Goal: Information Seeking & Learning: Check status

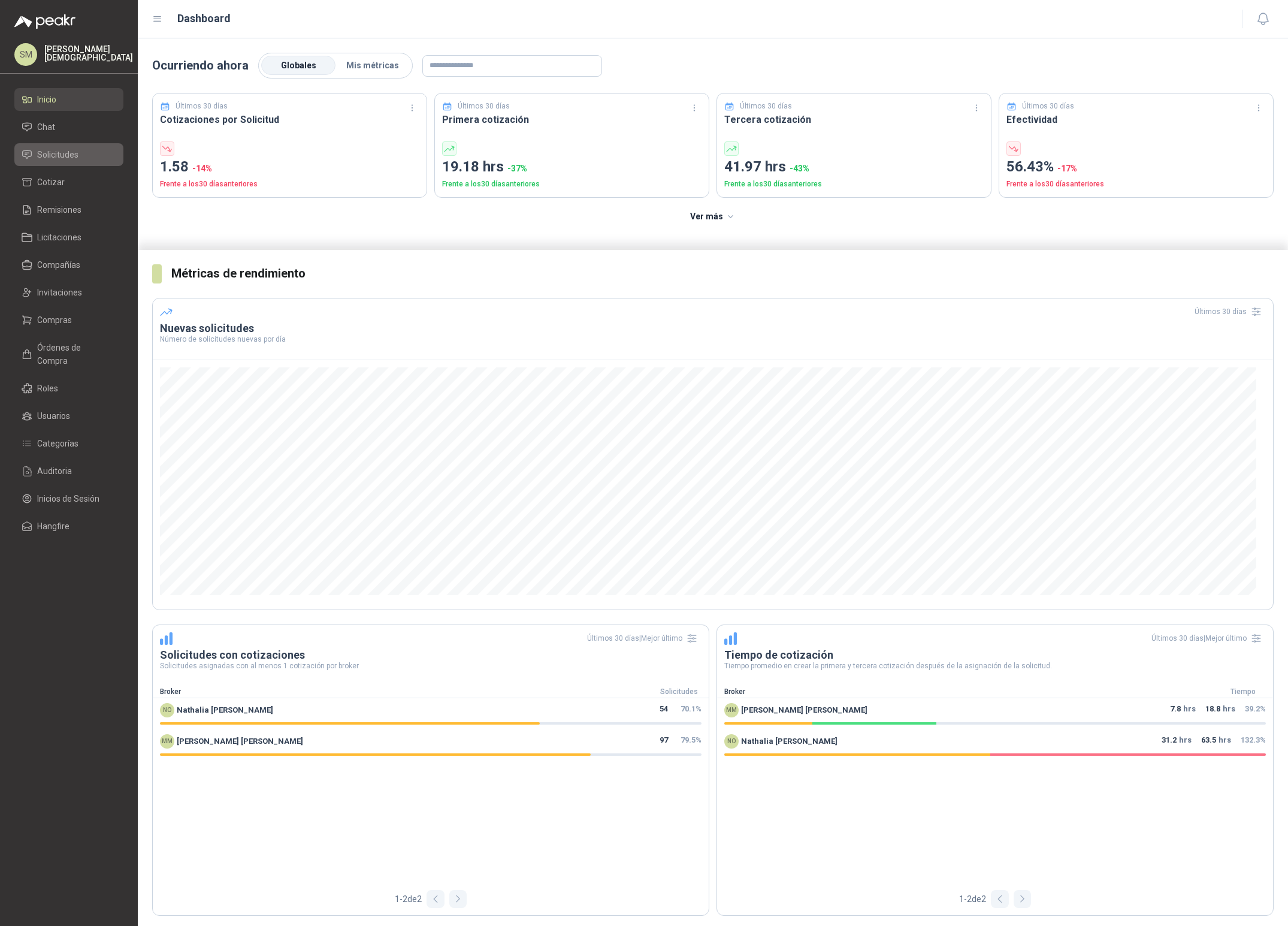
click at [78, 153] on li "Solicitudes" at bounding box center [68, 154] width 94 height 13
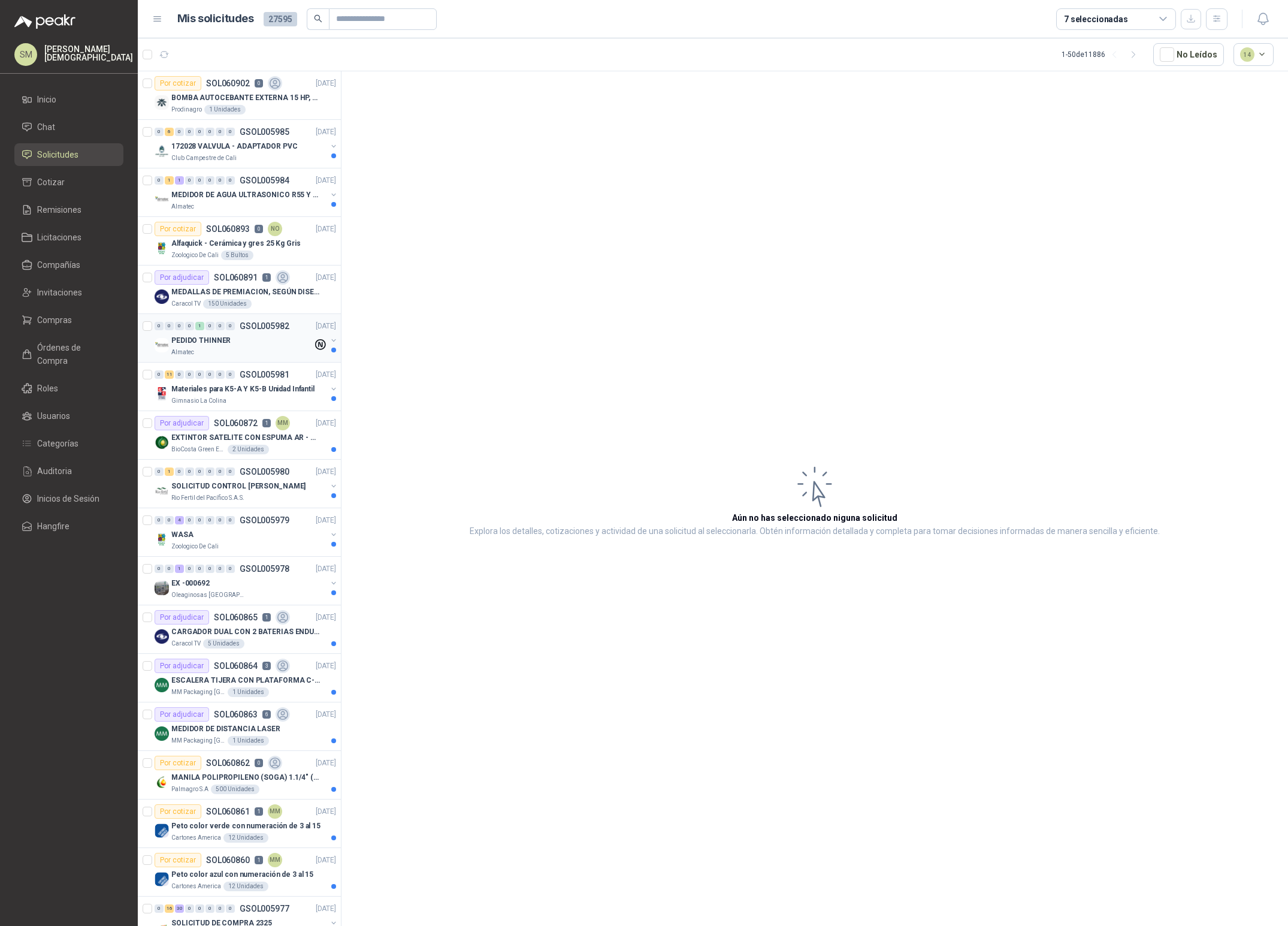
click at [235, 342] on div "PEDIDO THINNER" at bounding box center [242, 340] width 141 height 14
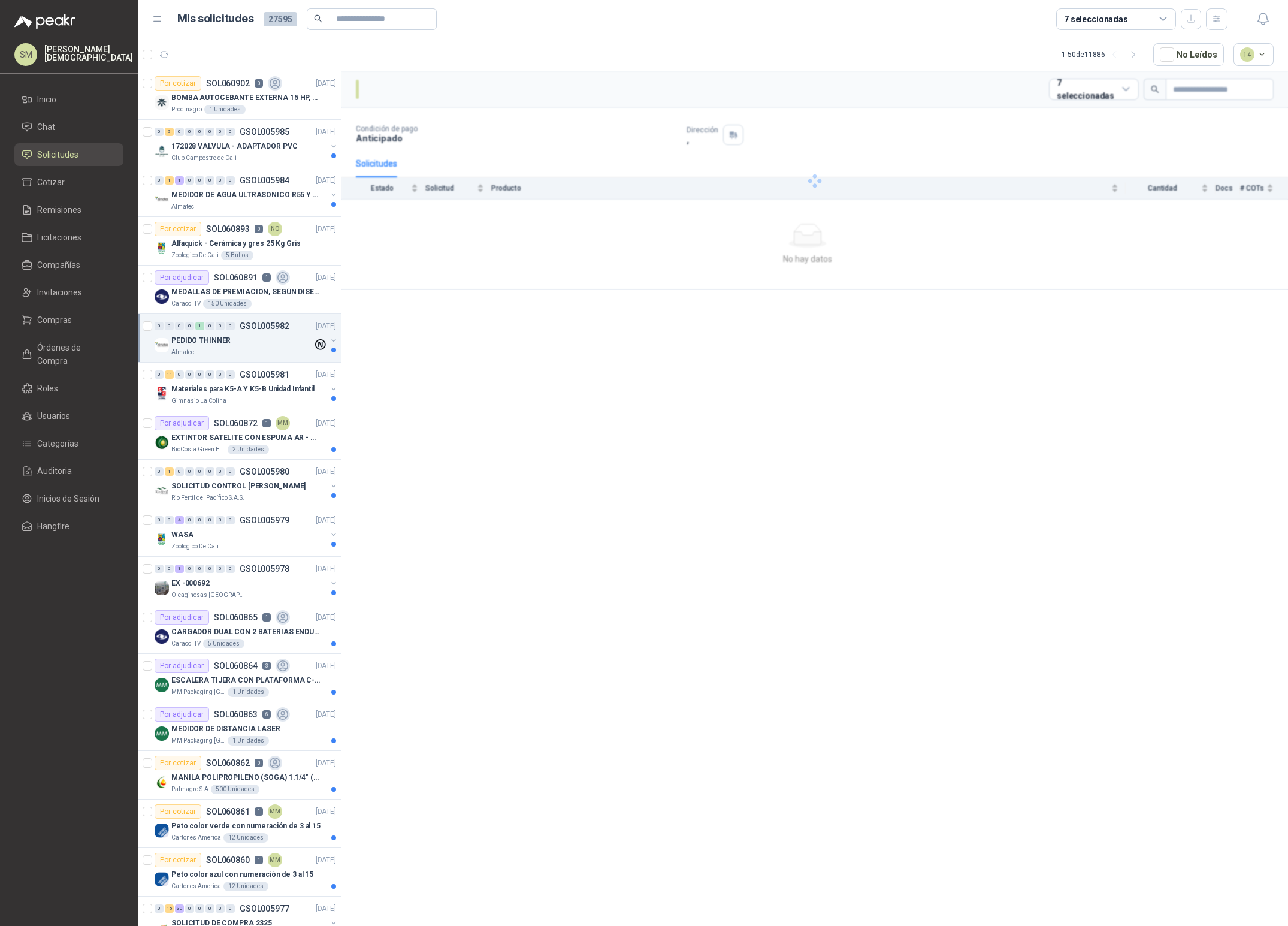
click at [261, 346] on div "PEDIDO THINNER" at bounding box center [242, 340] width 141 height 14
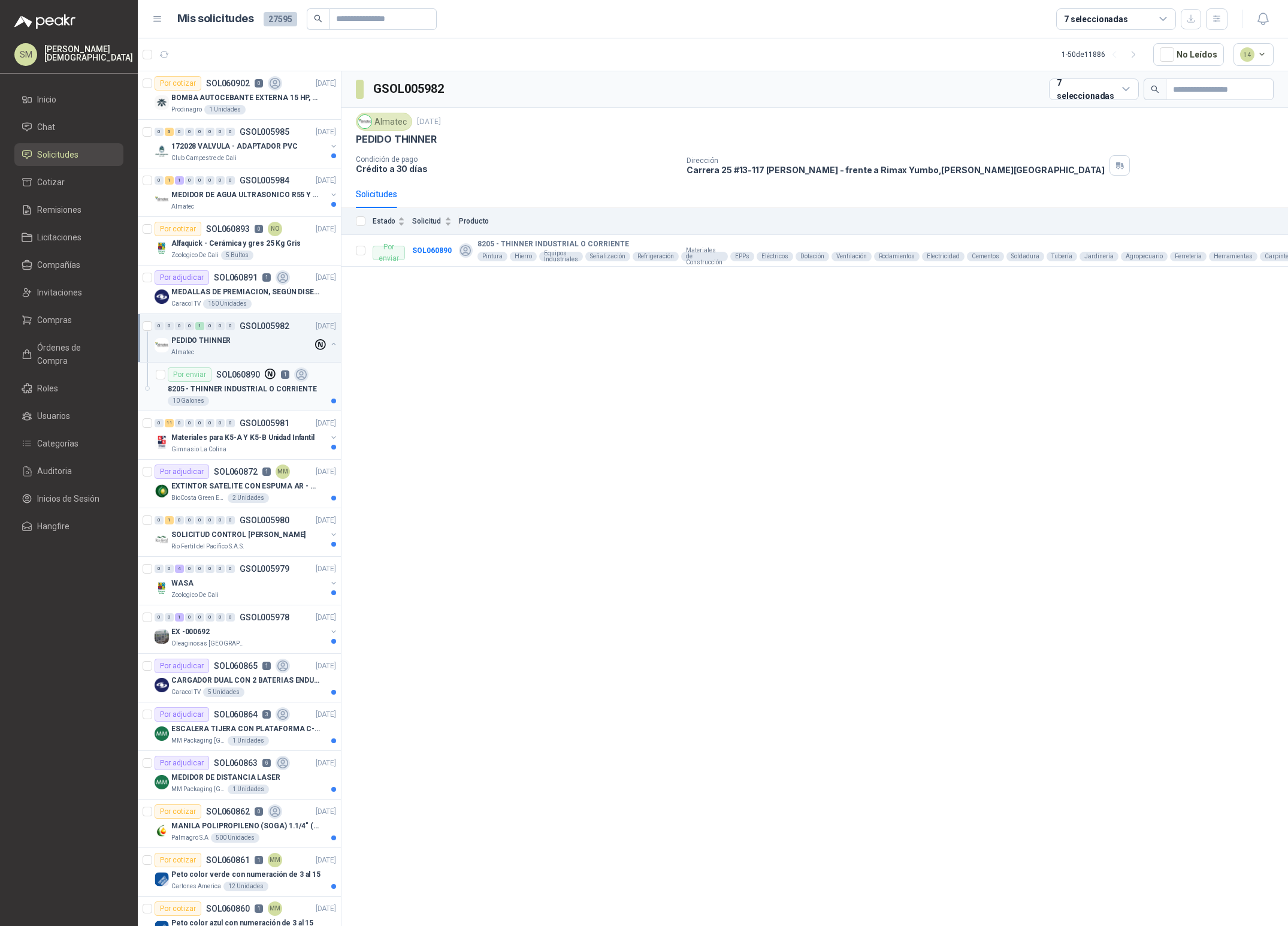
click at [237, 394] on p "8205 - THINNER INDUSTRIAL O CORRIENTE" at bounding box center [242, 388] width 149 height 11
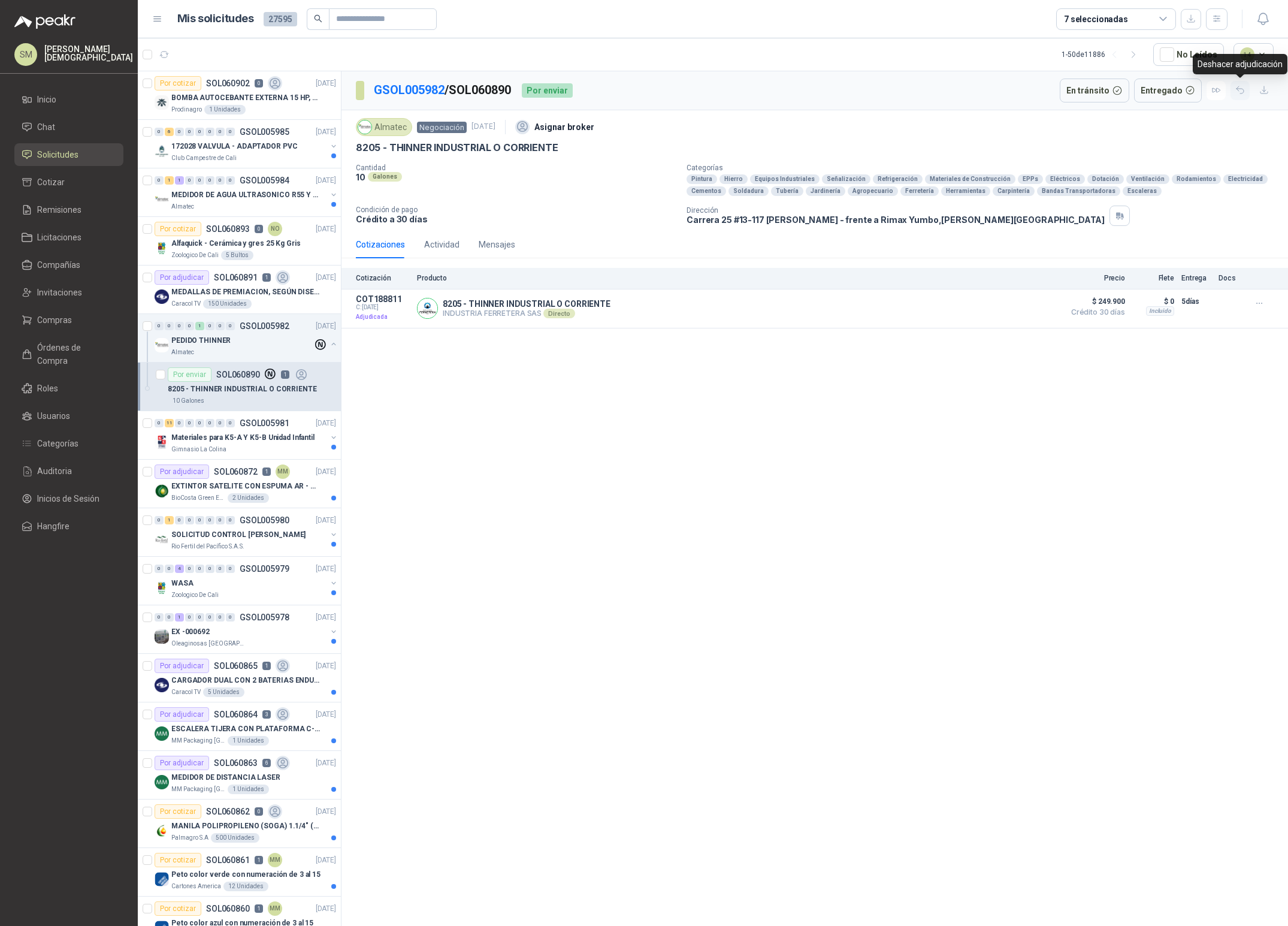
click at [1237, 90] on icon "button" at bounding box center [1240, 90] width 10 height 10
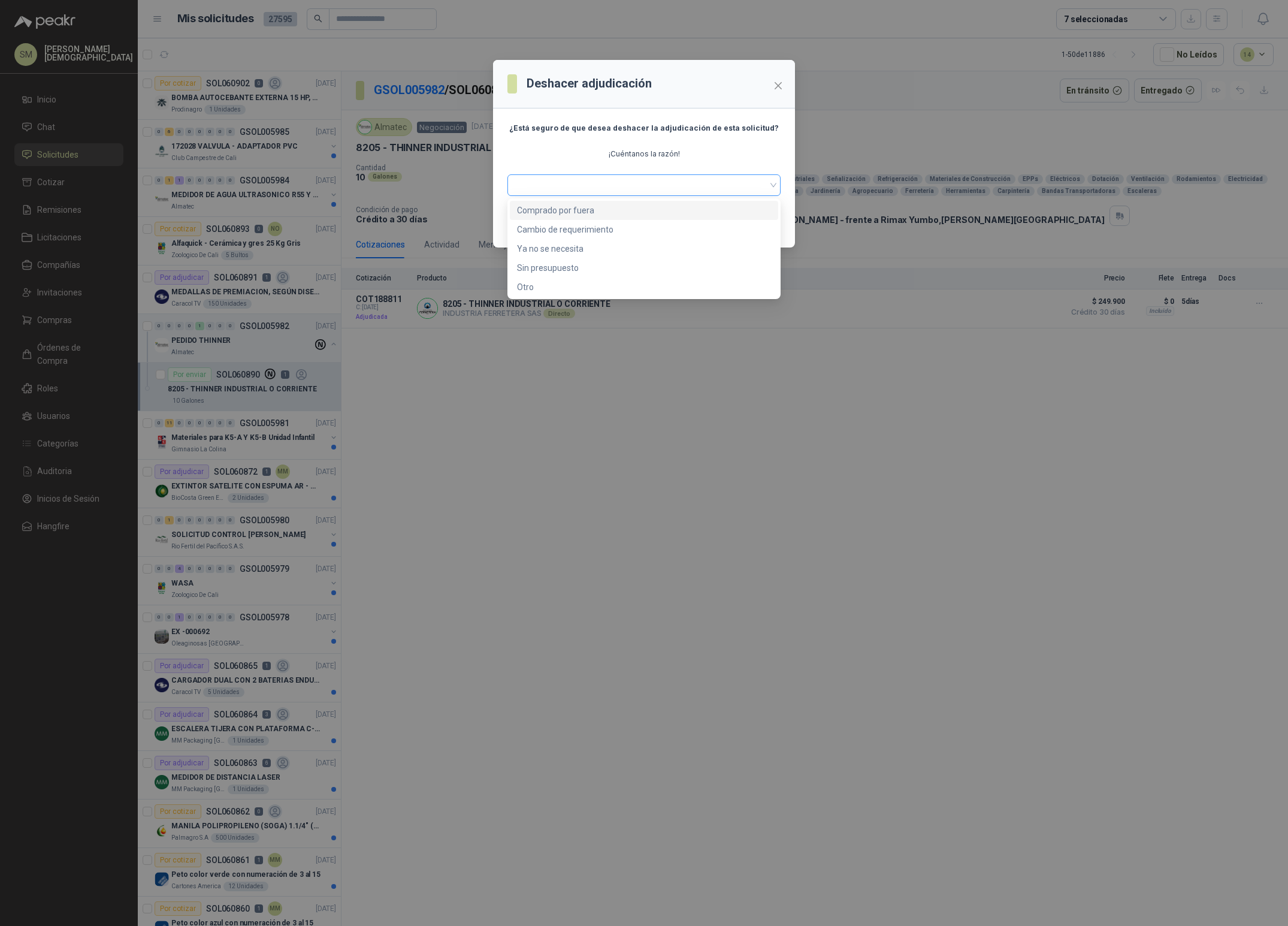
click at [666, 187] on span at bounding box center [644, 186] width 259 height 18
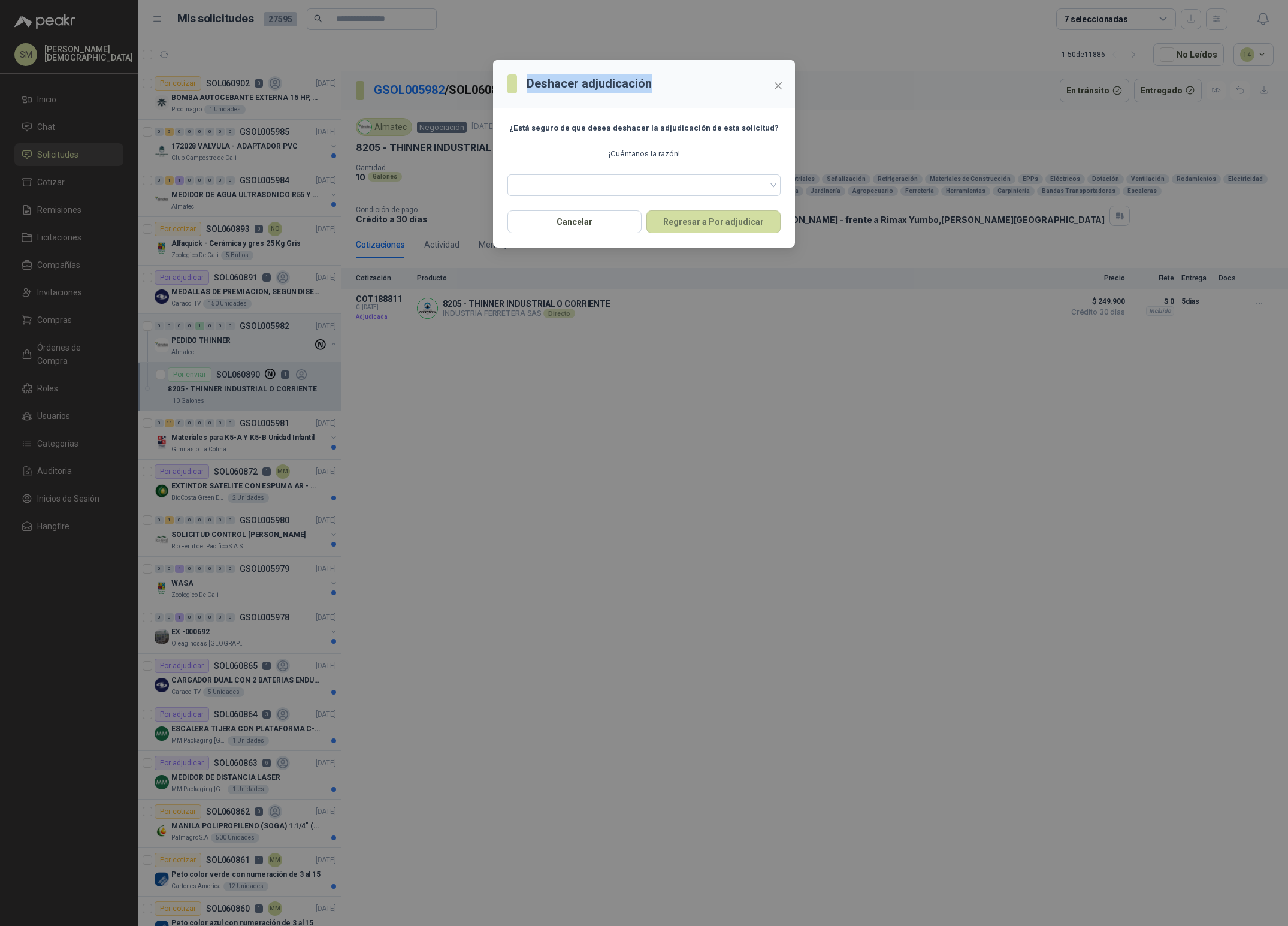
drag, startPoint x: 530, startPoint y: 80, endPoint x: 660, endPoint y: 77, distance: 130.0
click at [660, 77] on header "Deshacer adjudicación" at bounding box center [644, 83] width 302 height 49
click at [662, 336] on div "Deshacer adjudicación ¿Está seguro de que desea deshacer la adjudicación de est…" at bounding box center [644, 463] width 1288 height 926
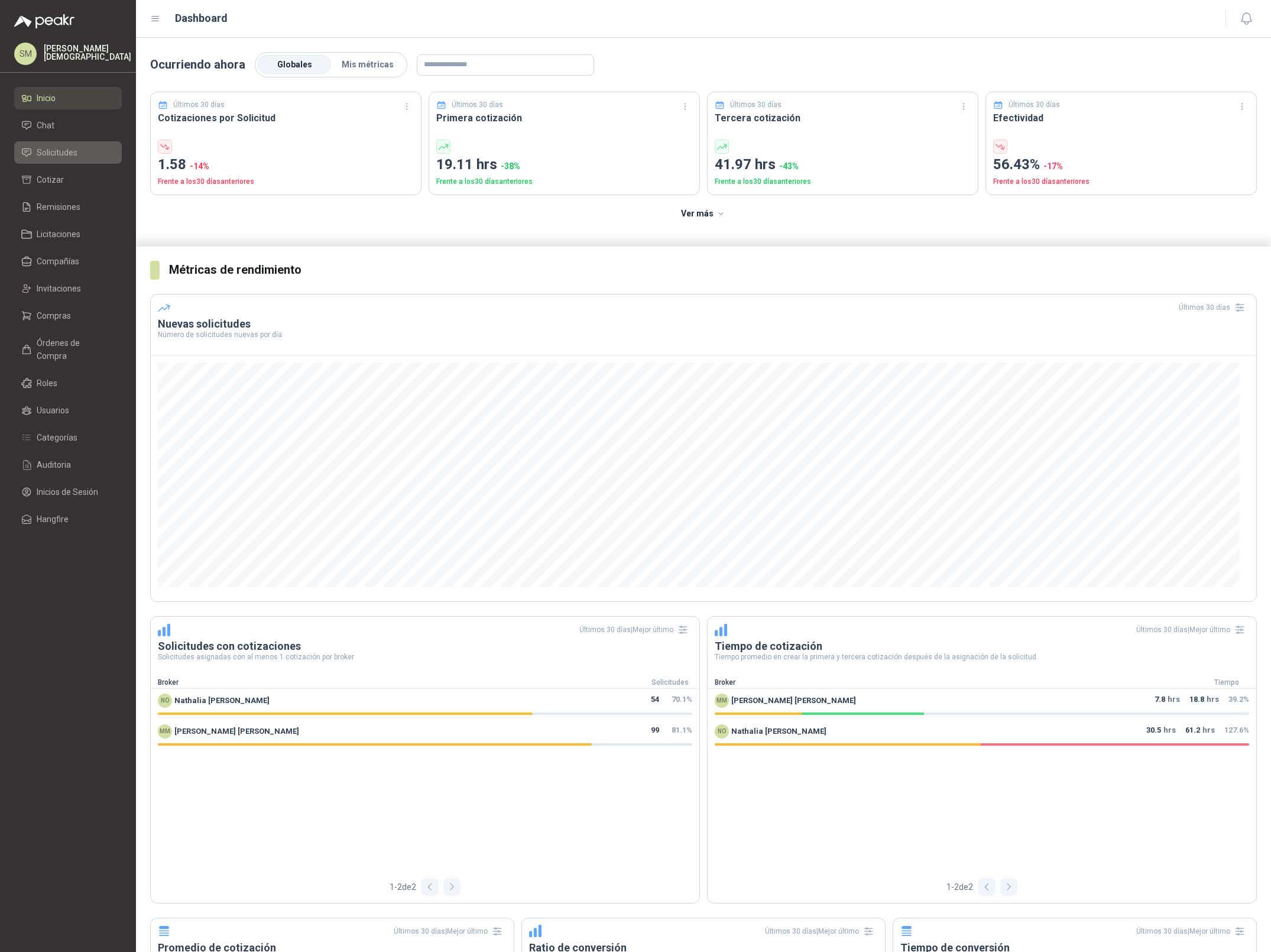
click at [65, 147] on span "Solicitudes" at bounding box center [57, 152] width 41 height 13
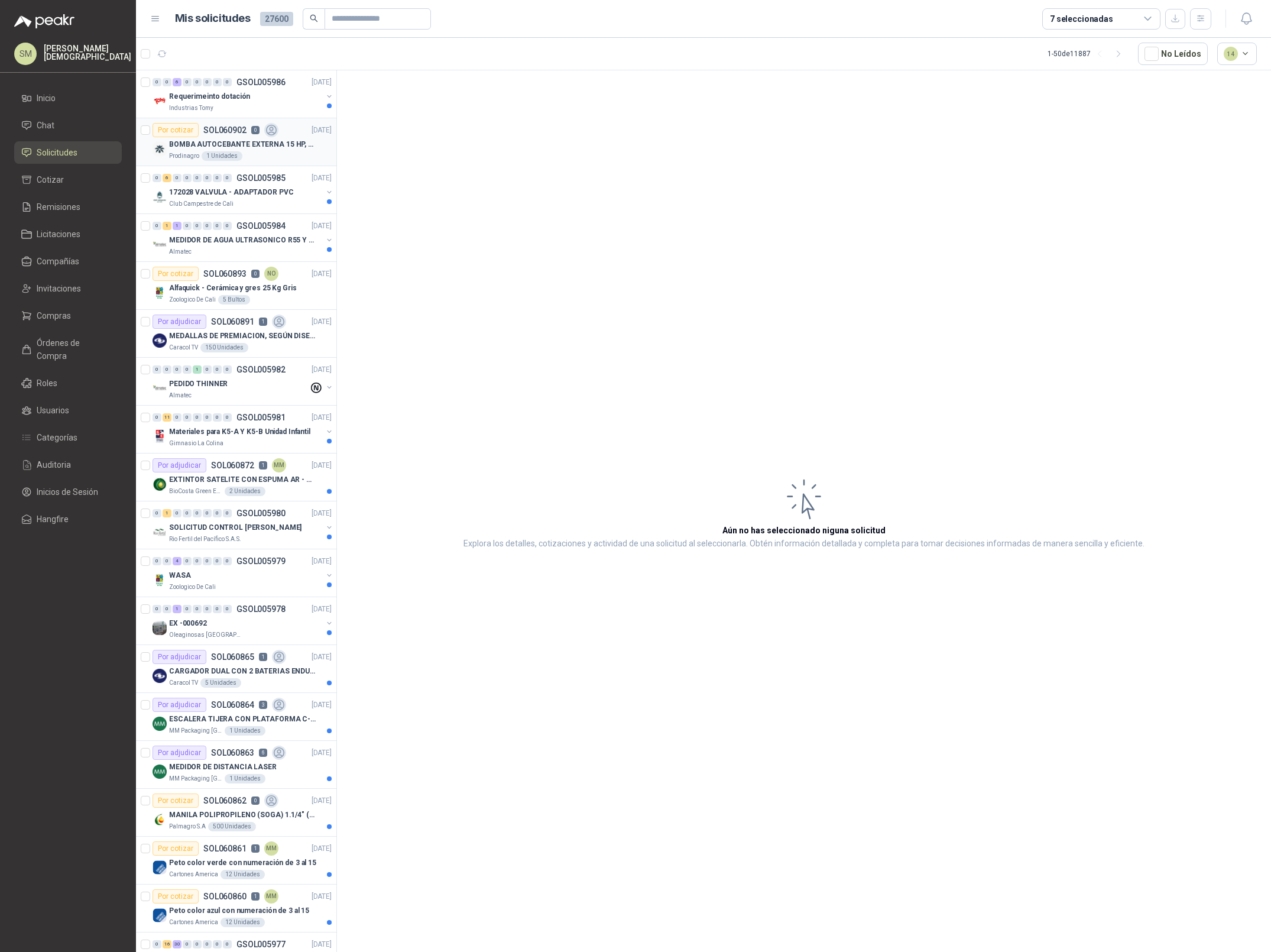
click at [271, 148] on p "BOMBA AUTOCEBANTE EXTERNA 15 HP, 220/440 V ALTURA MAX 60MTS, CAUDAL MAX 423GPM" at bounding box center [243, 144] width 147 height 11
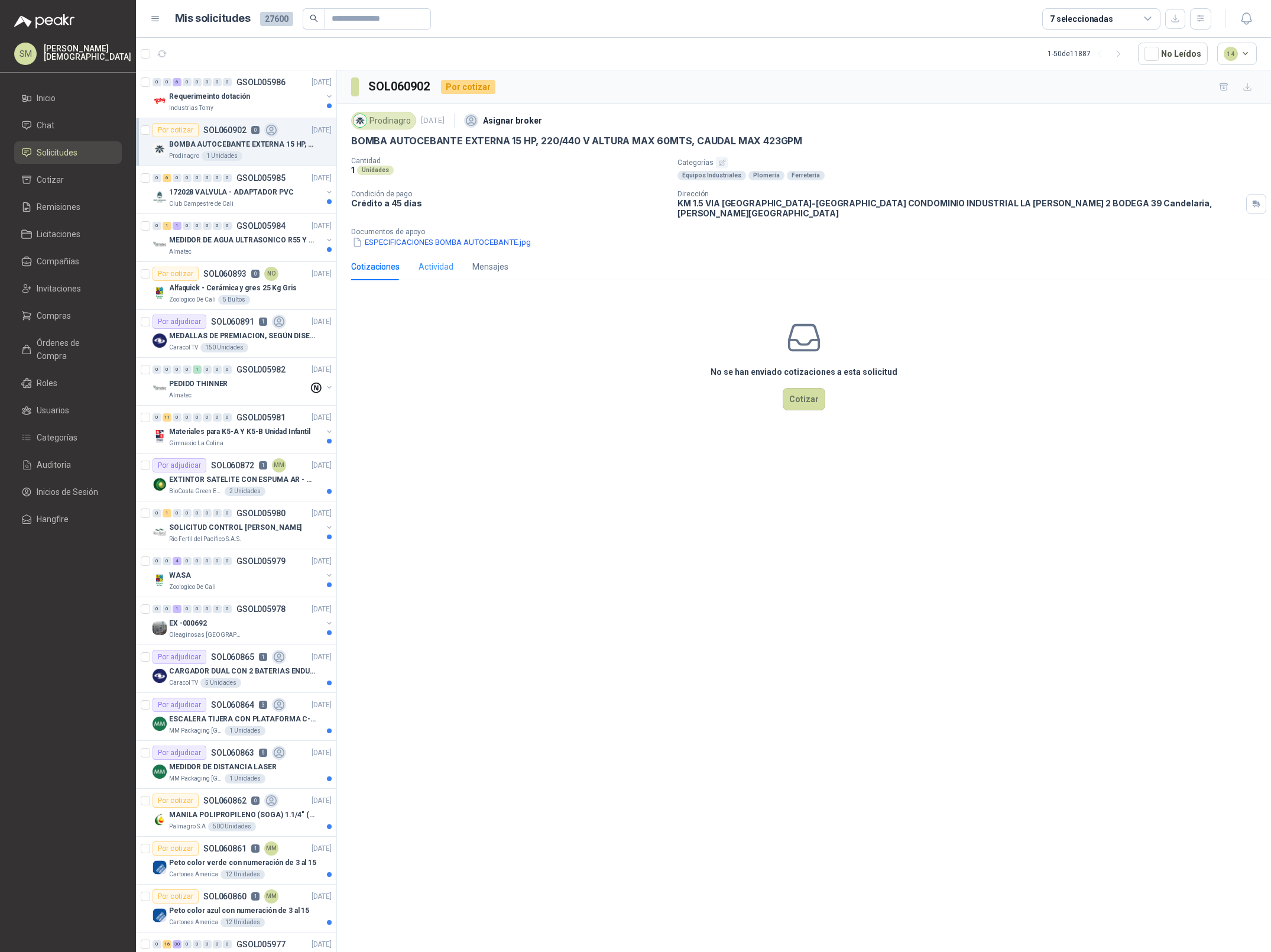
click at [426, 253] on div "Actividad" at bounding box center [436, 266] width 35 height 27
click at [372, 261] on div "Cotizaciones" at bounding box center [376, 266] width 49 height 13
click at [59, 100] on li "Inicio" at bounding box center [68, 98] width 93 height 13
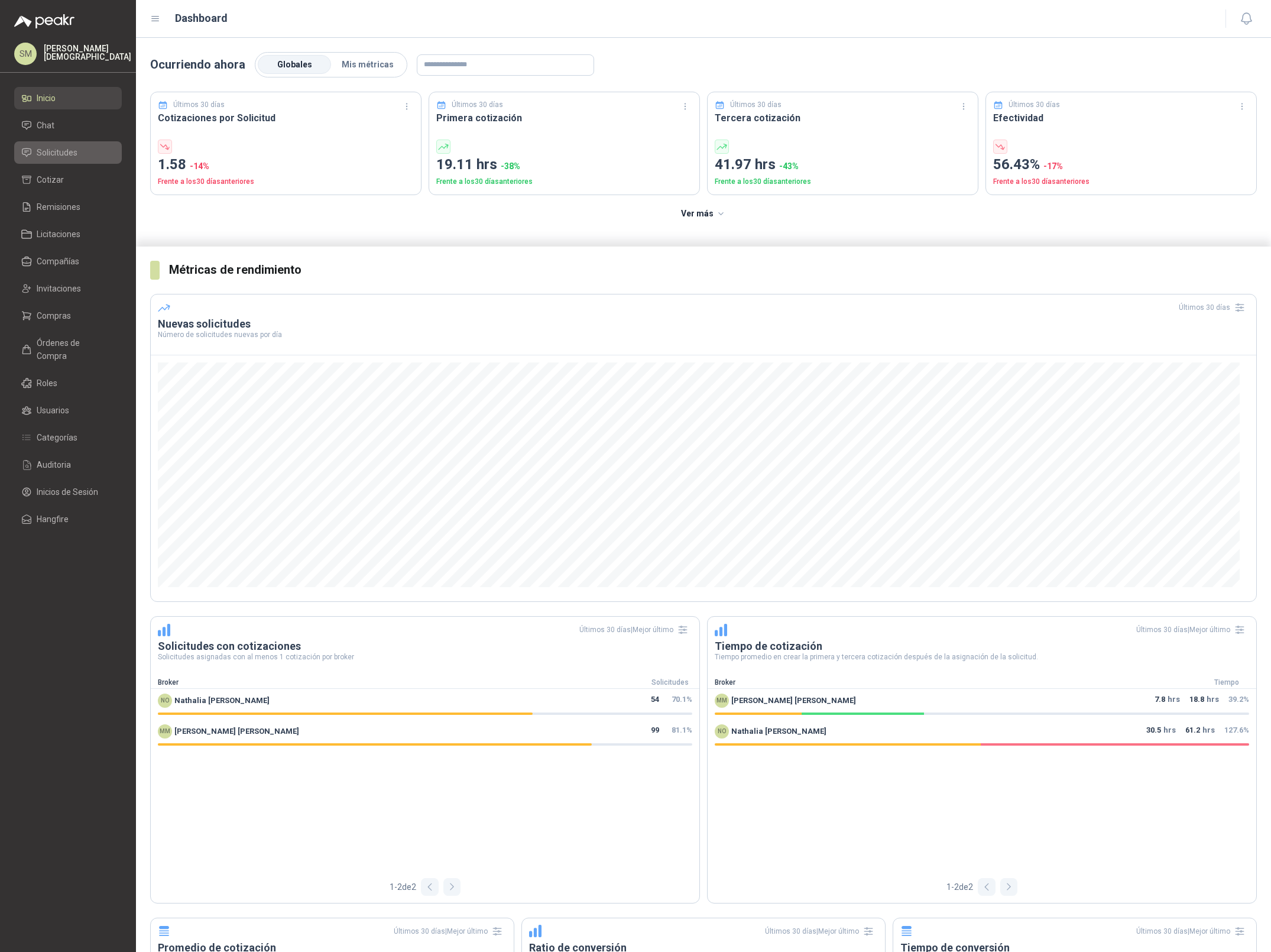
click at [66, 149] on span "Solicitudes" at bounding box center [57, 152] width 41 height 13
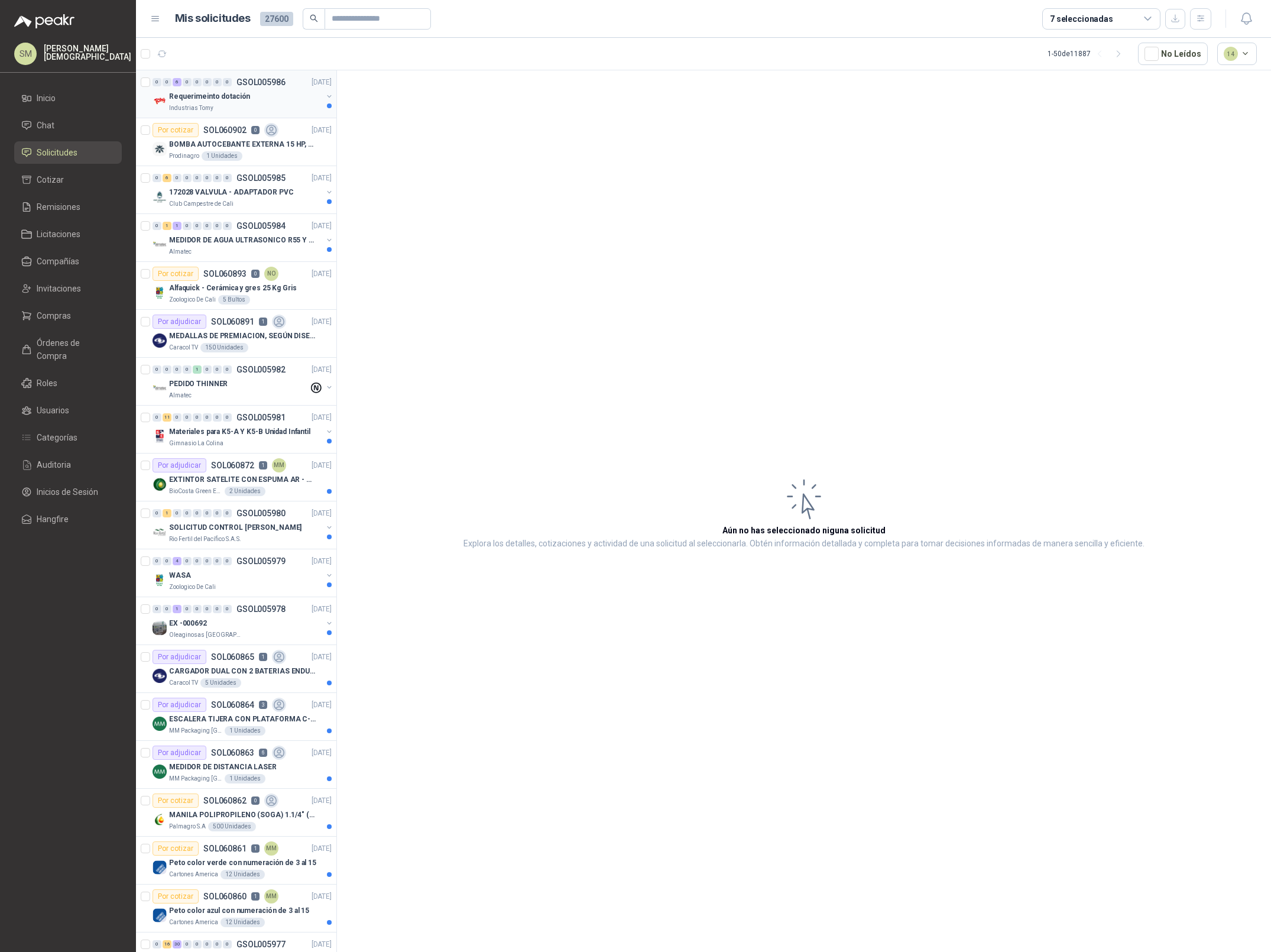
click at [272, 98] on div "Requerimeinto dotación" at bounding box center [246, 96] width 153 height 14
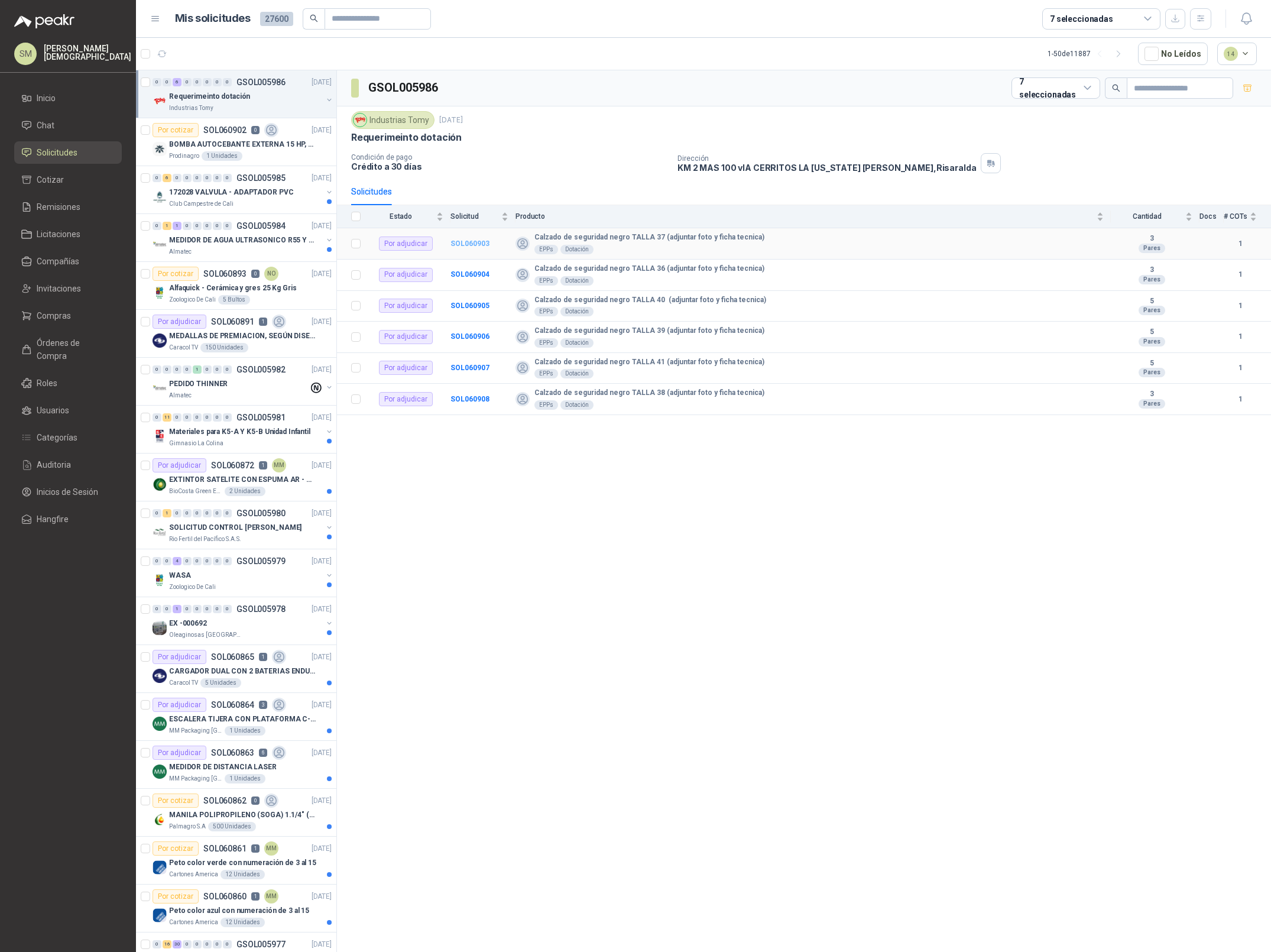
click at [471, 244] on b "SOL060903" at bounding box center [470, 244] width 39 height 8
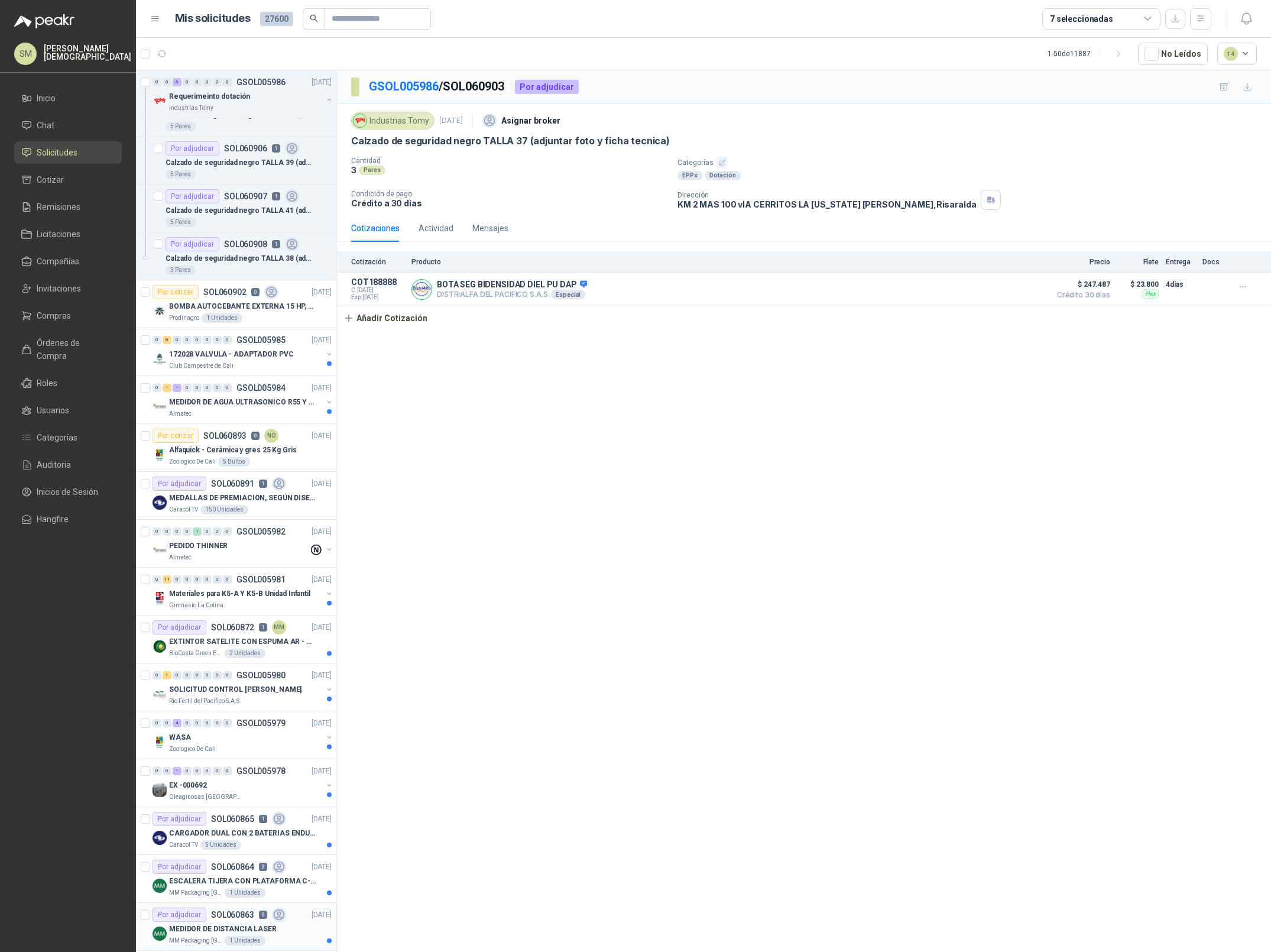
scroll to position [500, 0]
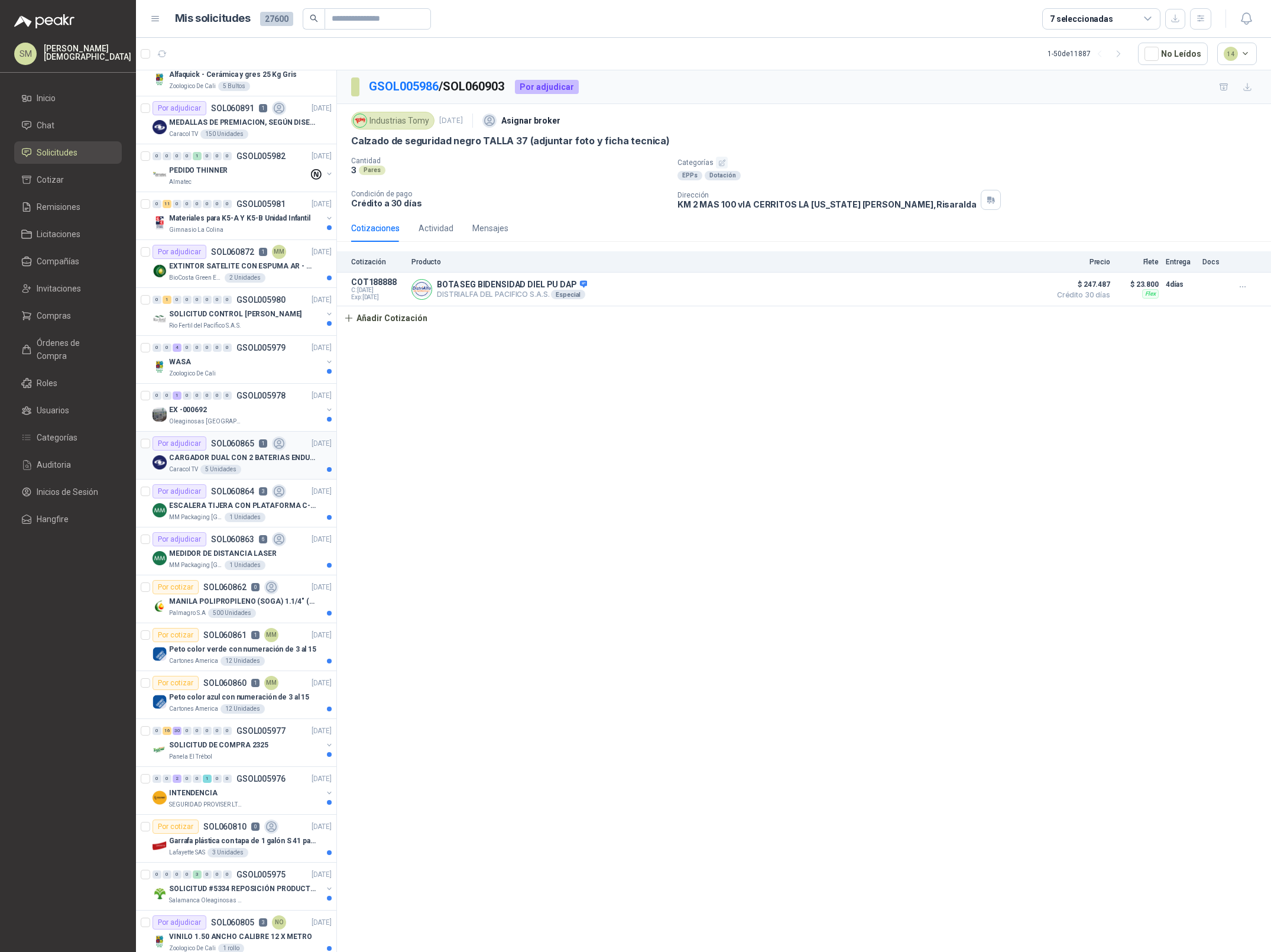
click at [220, 459] on p "CARGADOR DUAL CON 2 BATERIAS ENDURO GO PRO" at bounding box center [243, 457] width 147 height 11
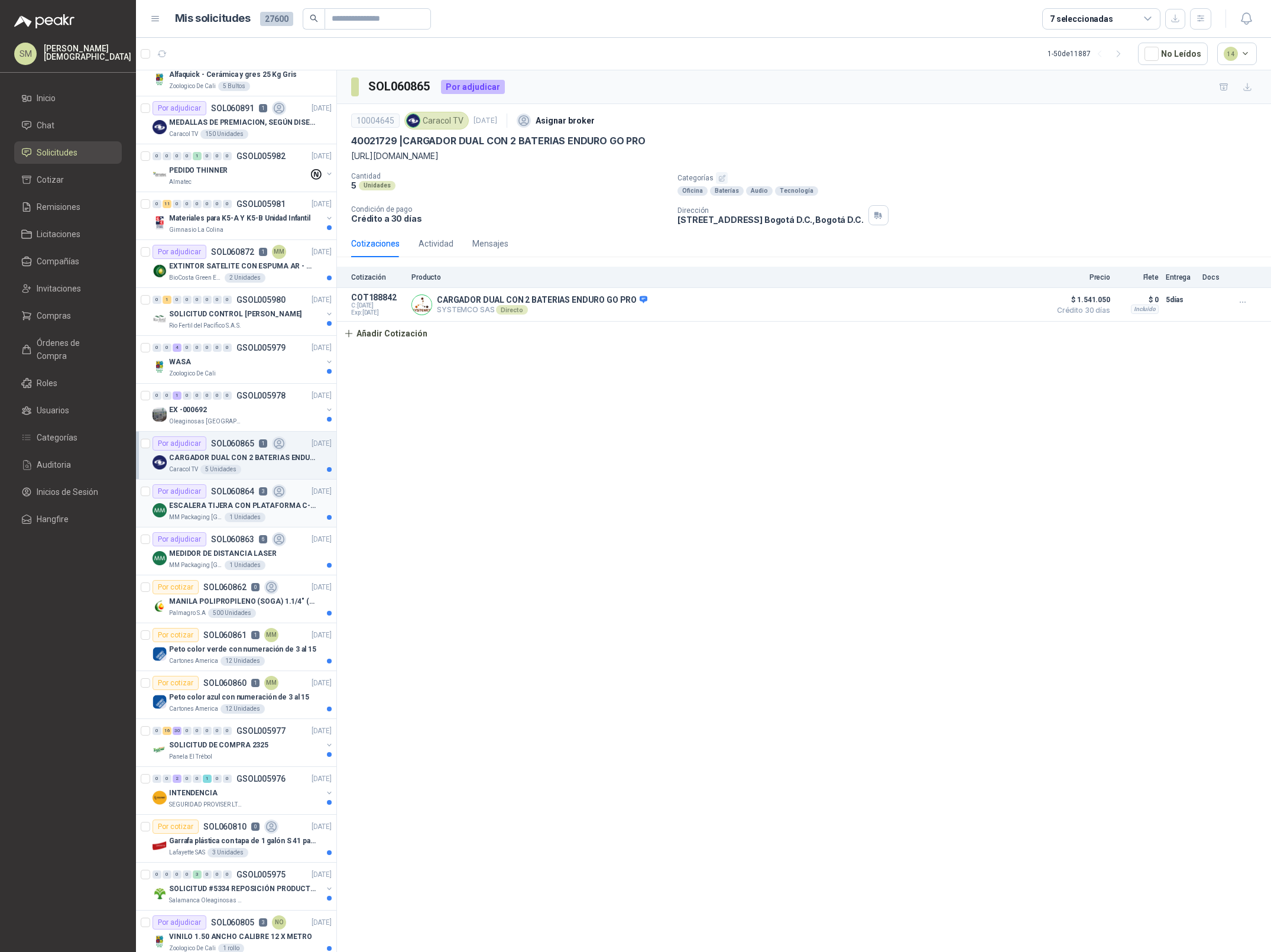
click at [253, 514] on div "1 Unidades" at bounding box center [245, 517] width 41 height 10
